Goal: Task Accomplishment & Management: Manage account settings

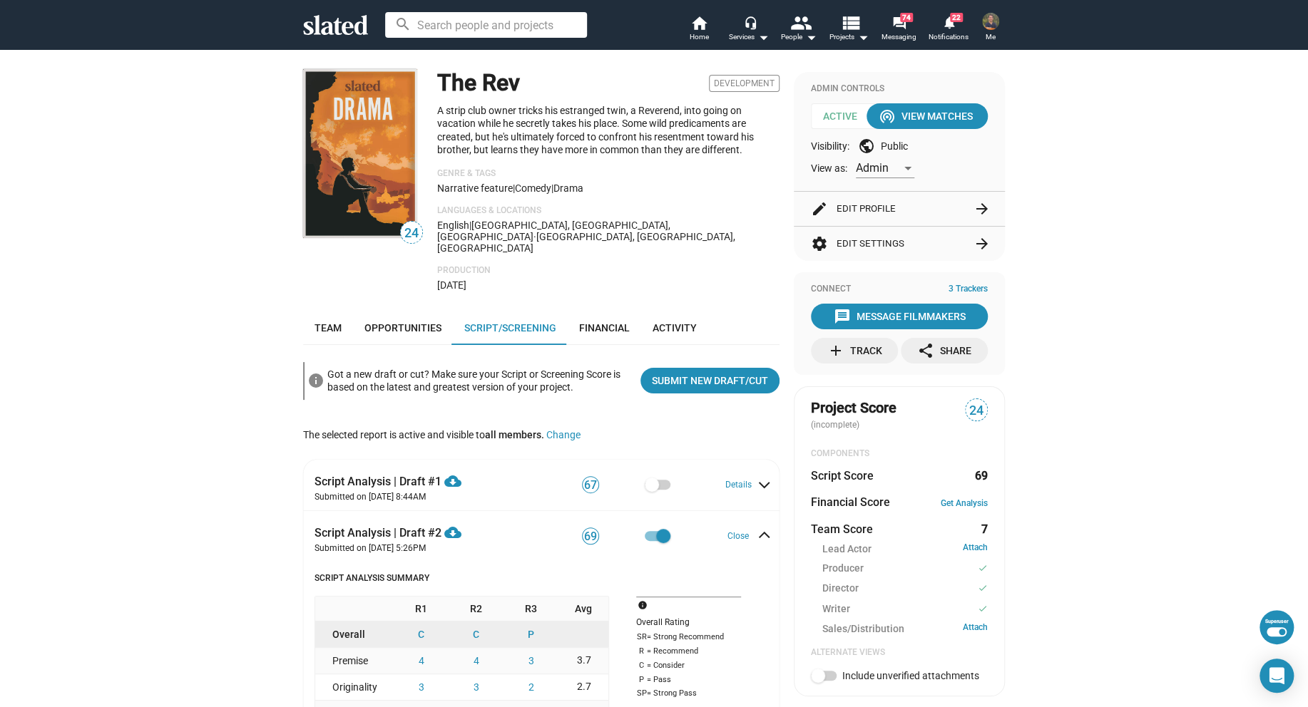
scroll to position [1075, 0]
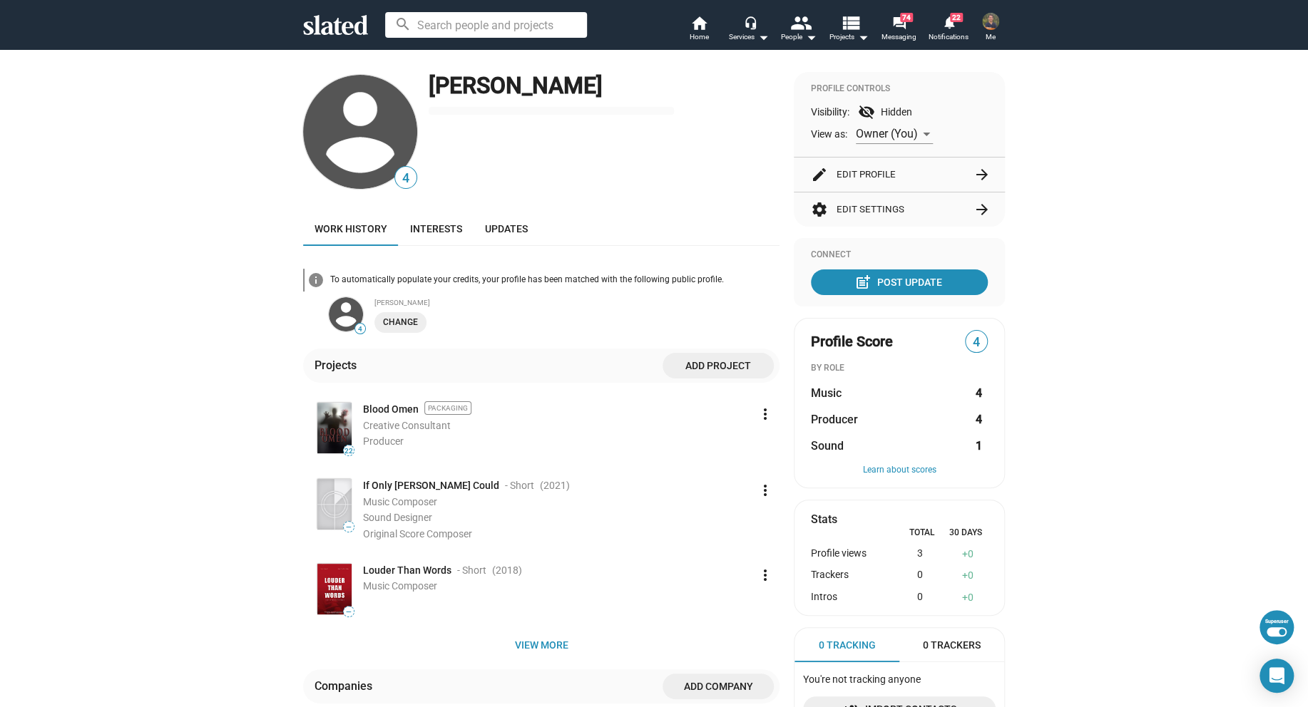
scroll to position [372, 0]
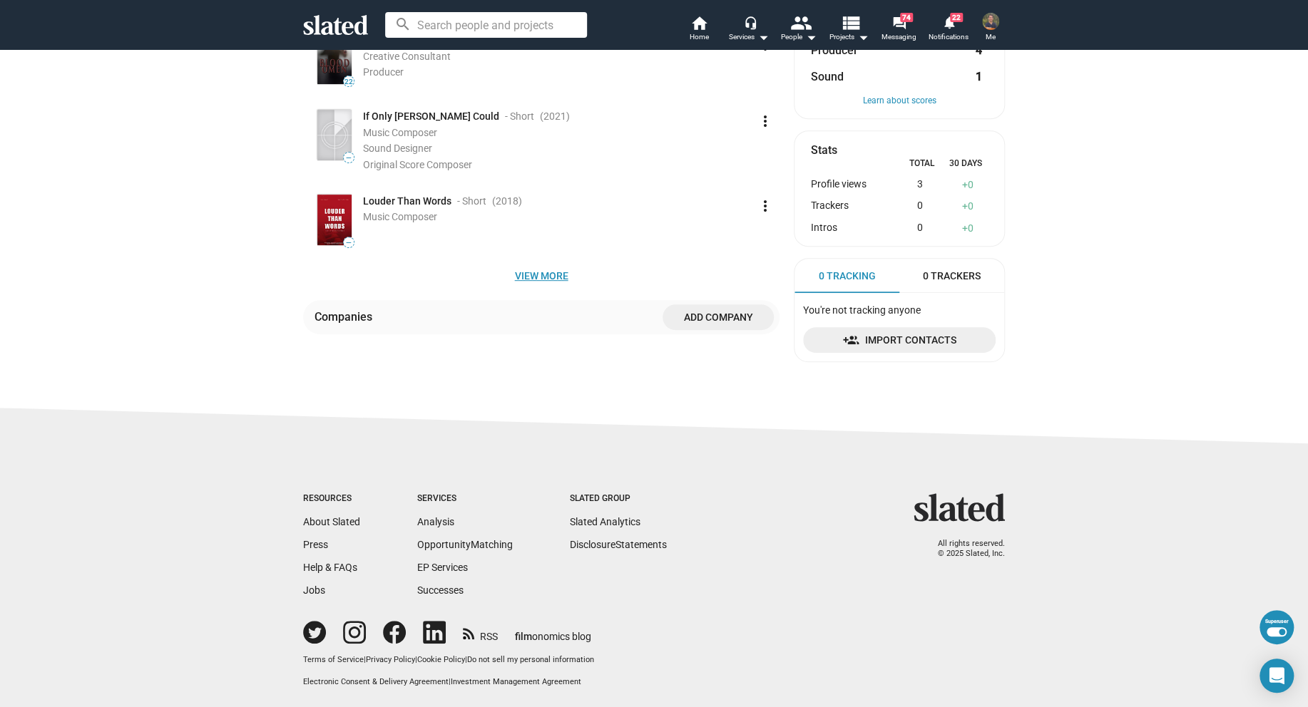
click at [542, 271] on span "View more" at bounding box center [541, 276] width 454 height 26
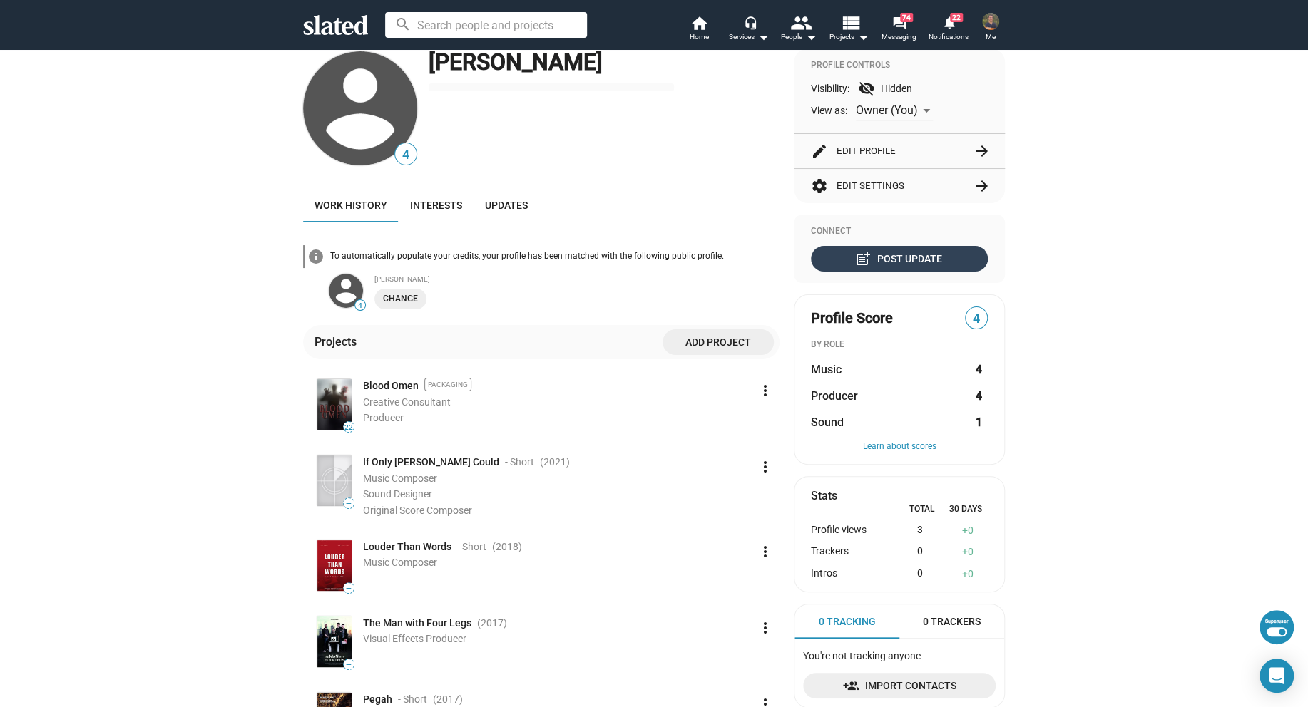
scroll to position [0, 0]
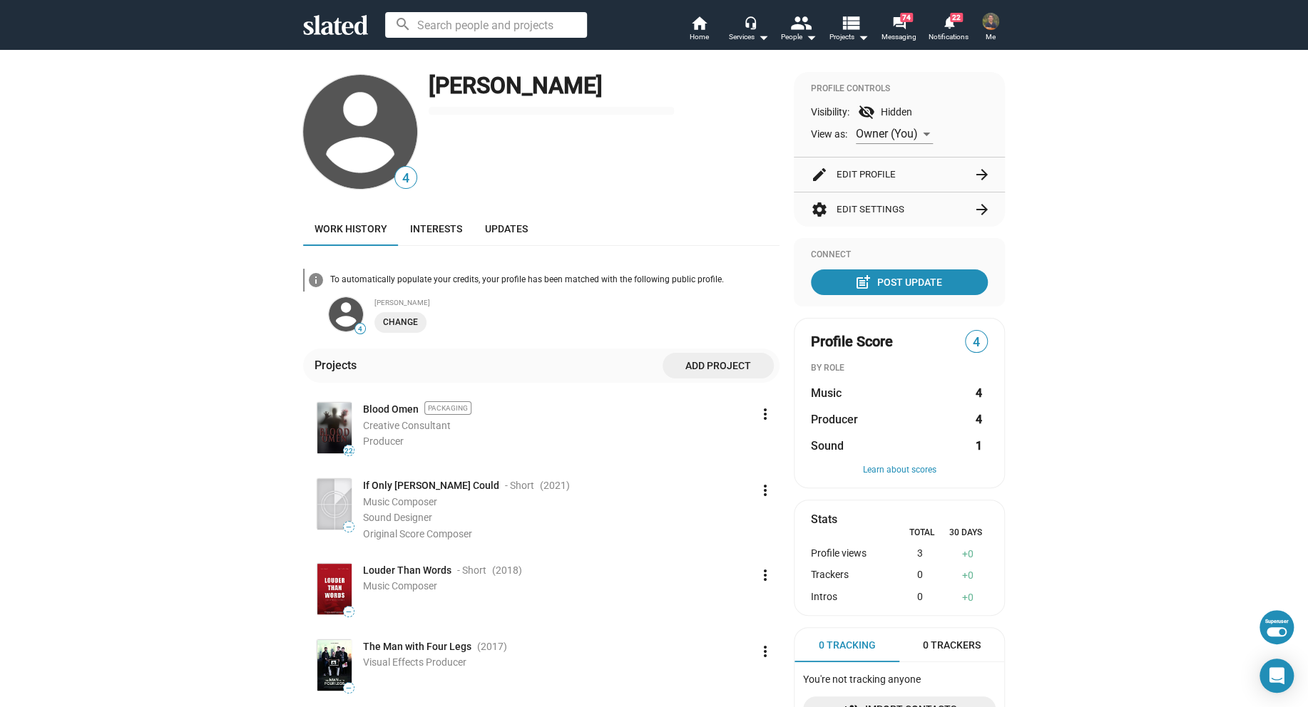
click at [951, 213] on button "settings Edit Settings arrow_forward" at bounding box center [899, 210] width 177 height 34
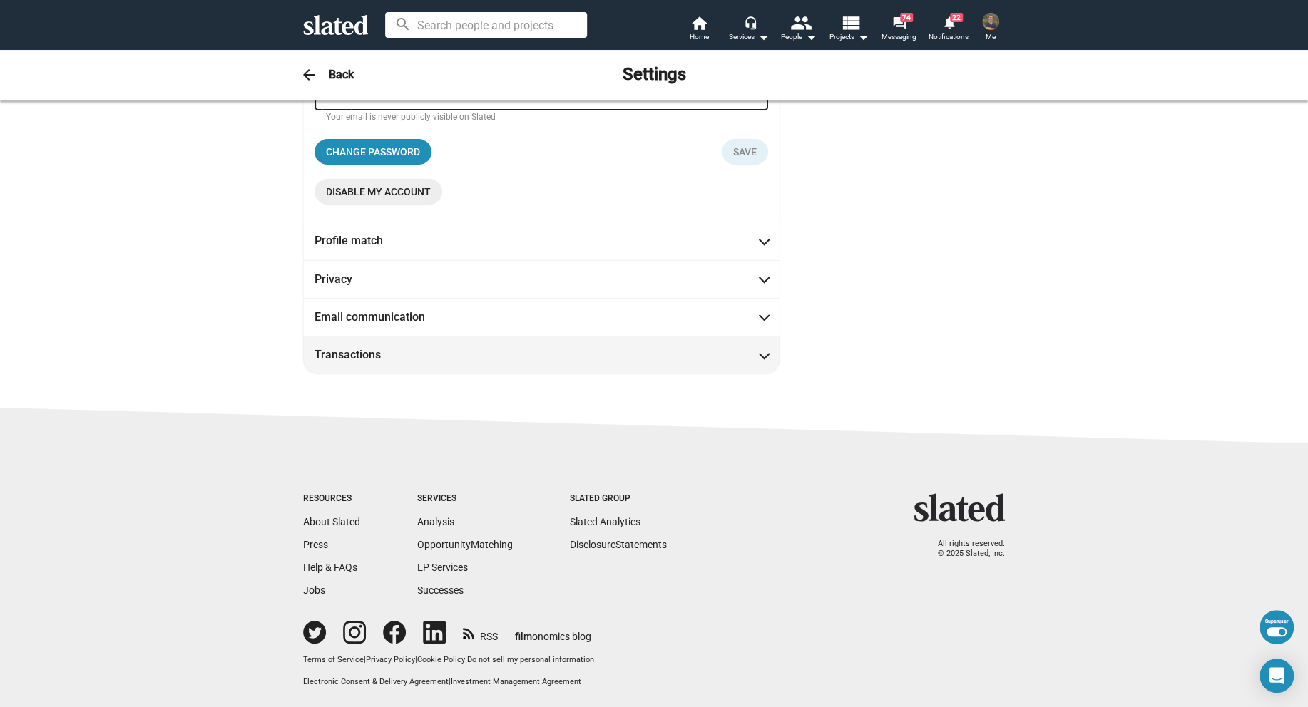
click at [549, 357] on span "Transactions" at bounding box center [541, 354] width 454 height 15
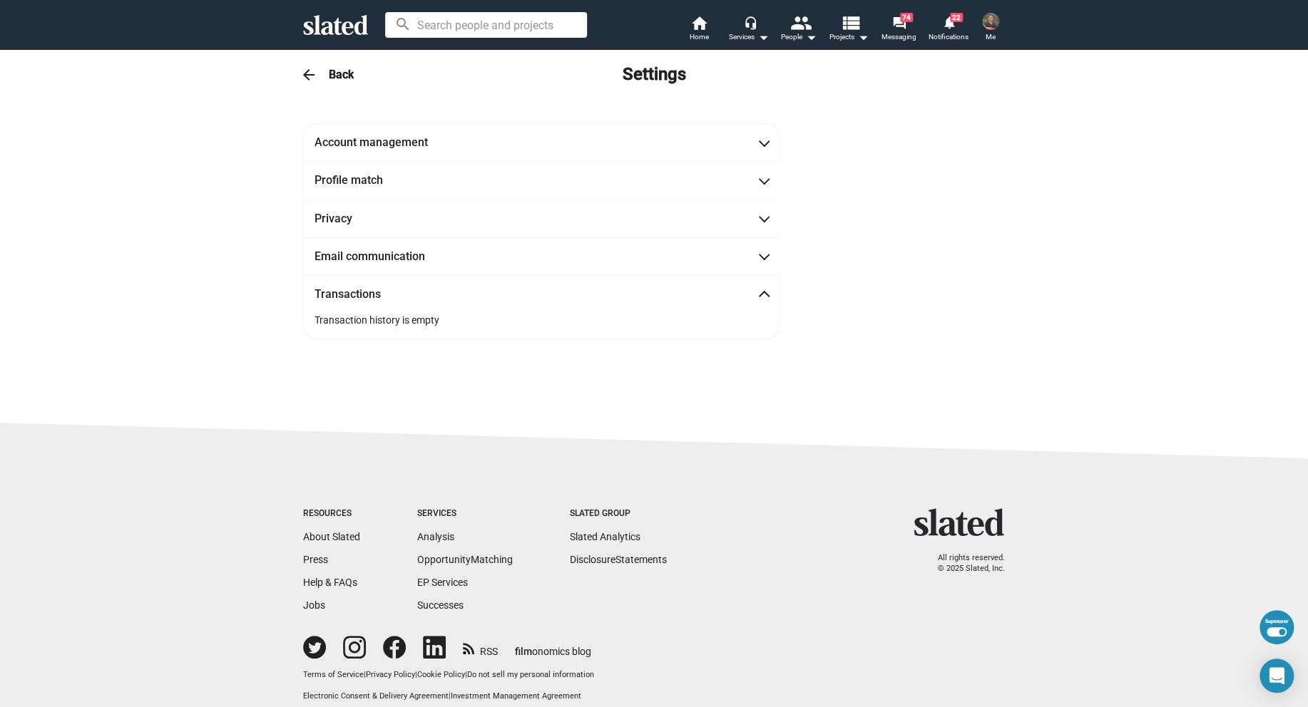
click at [312, 73] on span "arrow_back" at bounding box center [309, 74] width 29 height 17
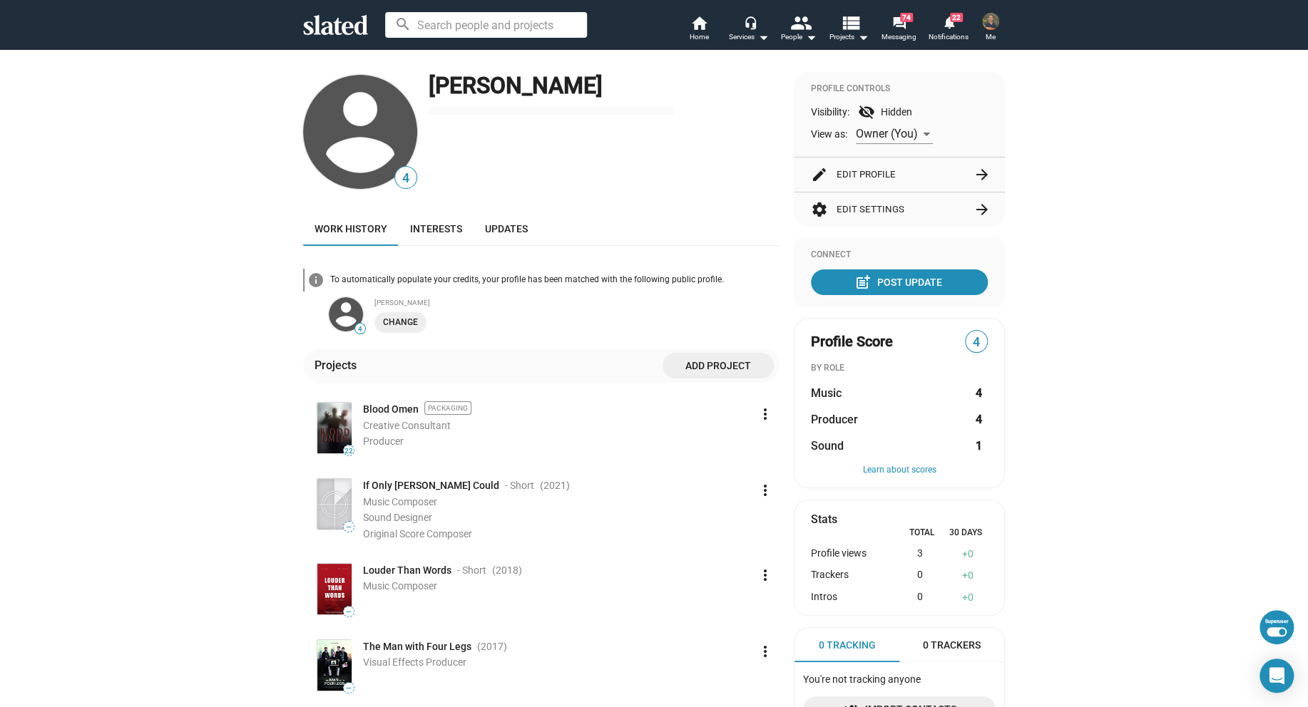
click at [891, 211] on button "settings Edit Settings arrow_forward" at bounding box center [899, 210] width 177 height 34
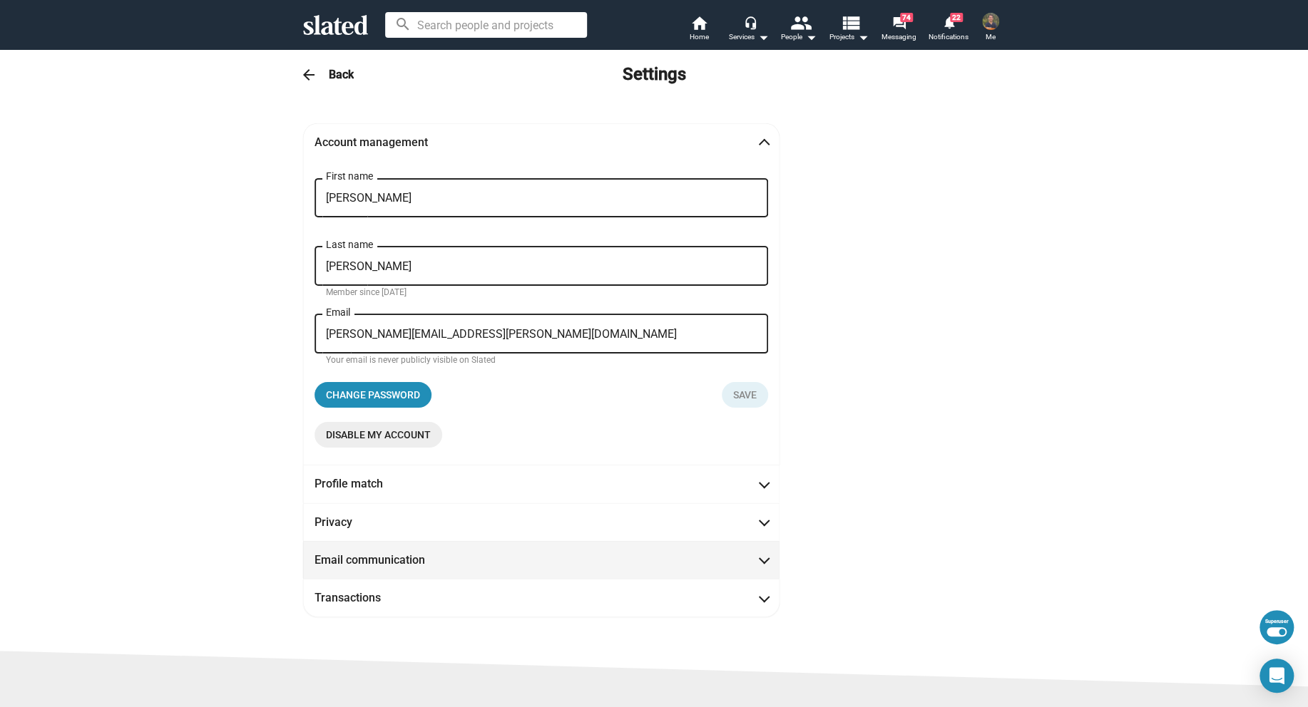
click at [476, 559] on span "Email communication" at bounding box center [541, 560] width 454 height 15
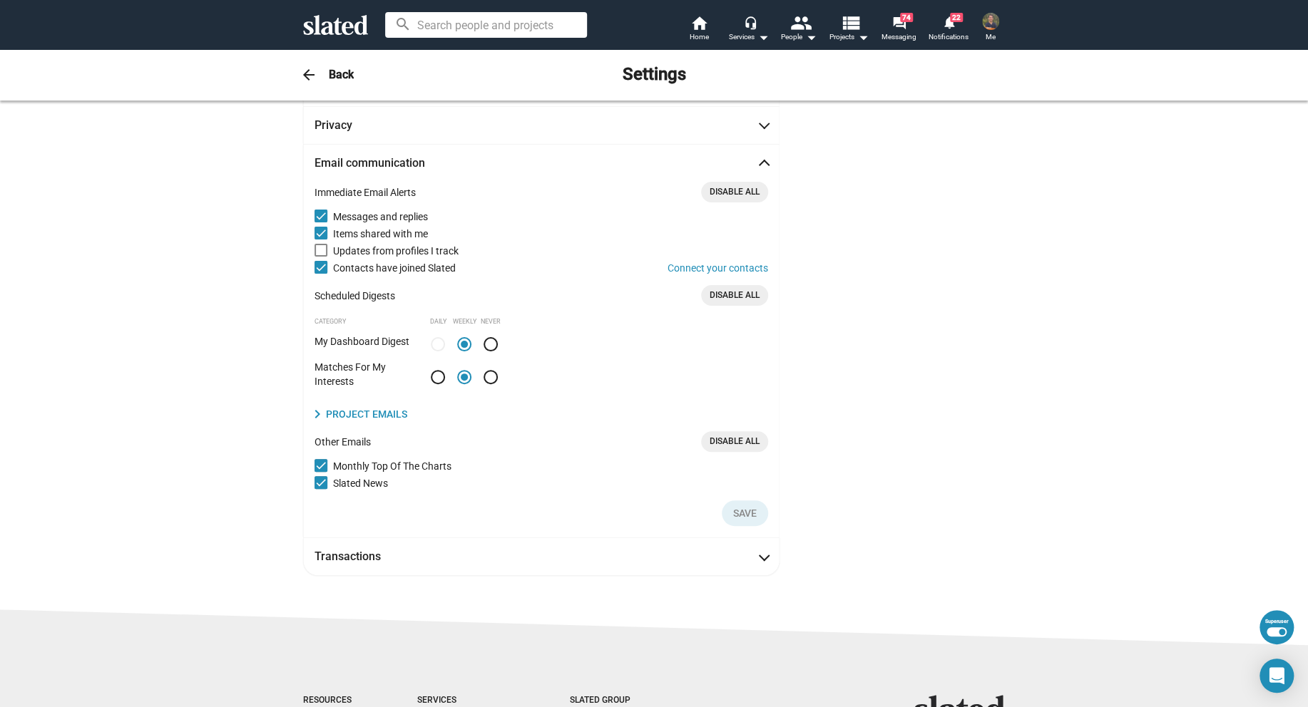
scroll to position [108, 0]
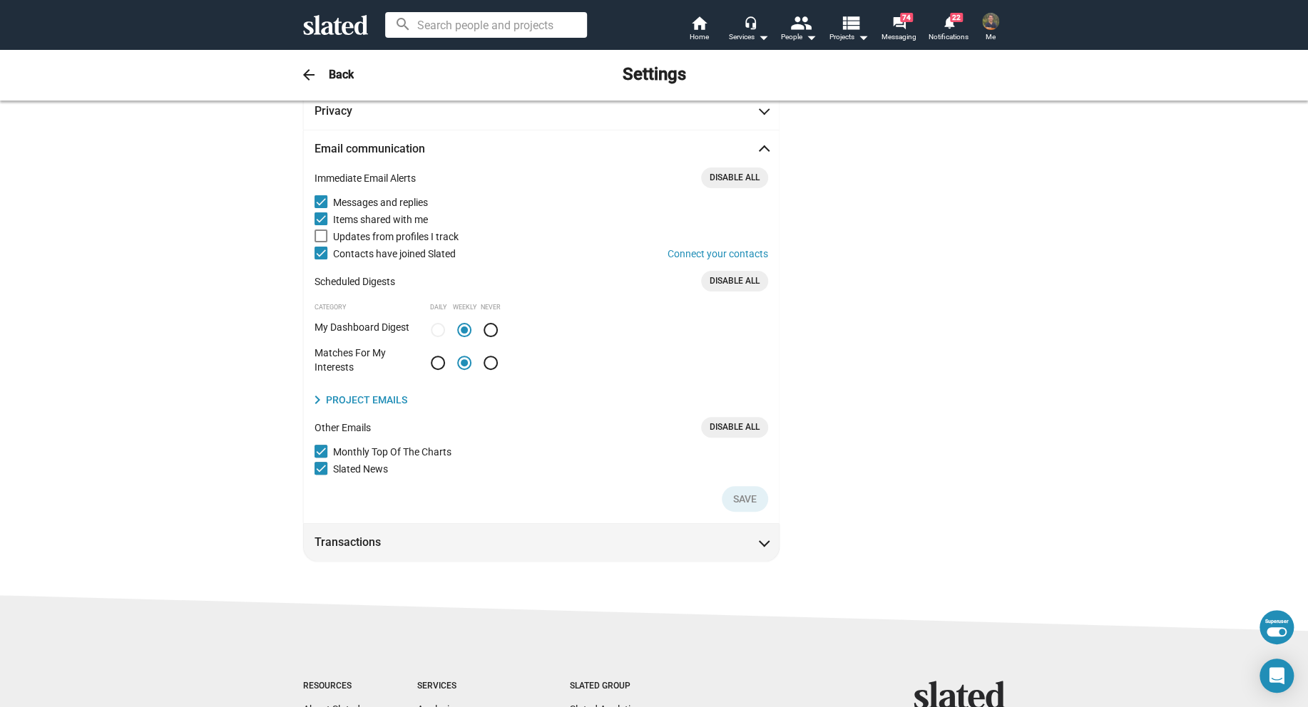
click at [451, 548] on span "Transactions" at bounding box center [541, 542] width 454 height 15
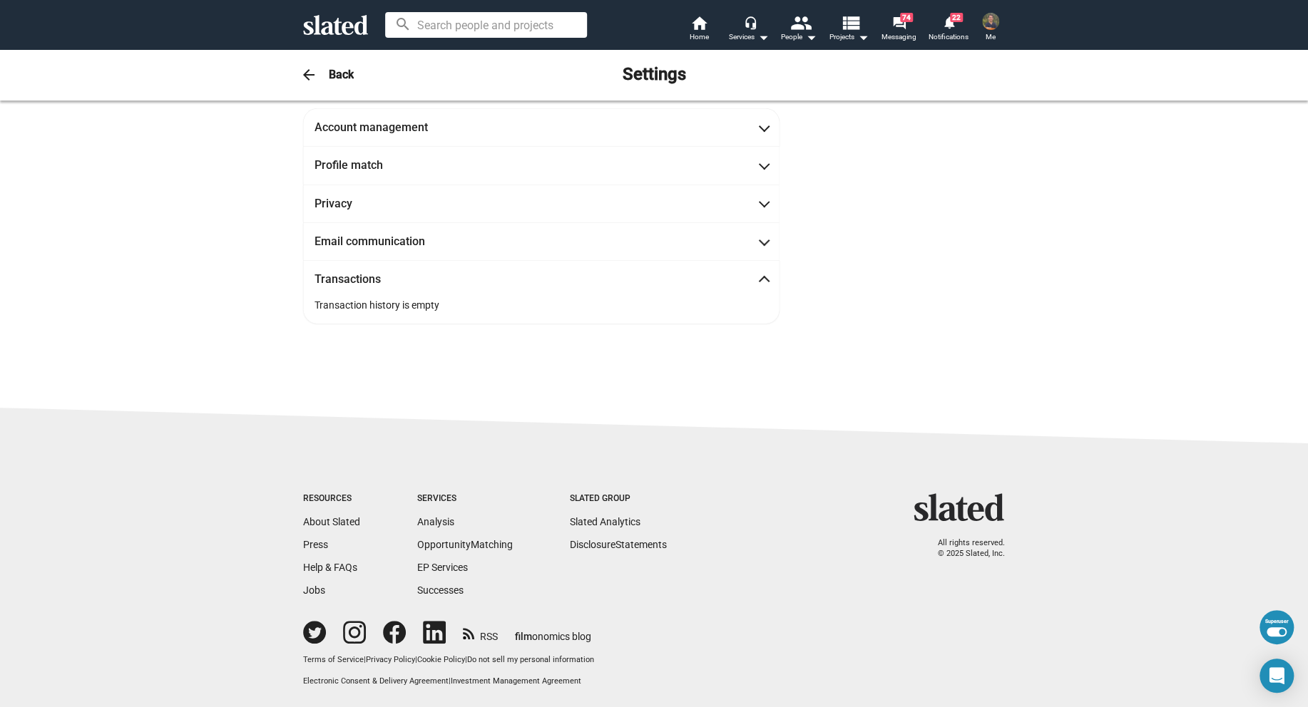
scroll to position [17, 0]
